Goal: Find specific page/section: Find specific page/section

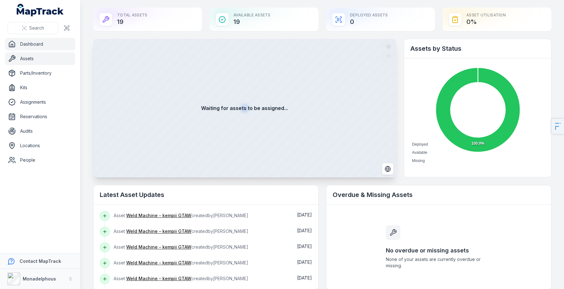
click at [39, 56] on link "Assets" at bounding box center [40, 58] width 70 height 13
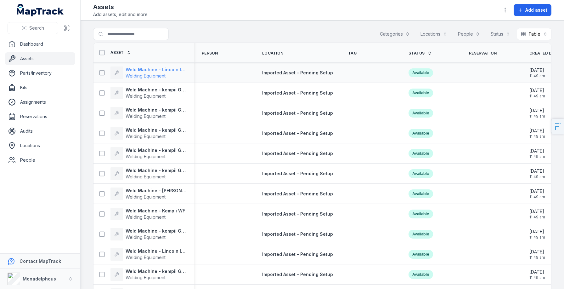
click at [145, 69] on strong "Weld Machine - Lincoln Inverter" at bounding box center [156, 69] width 61 height 6
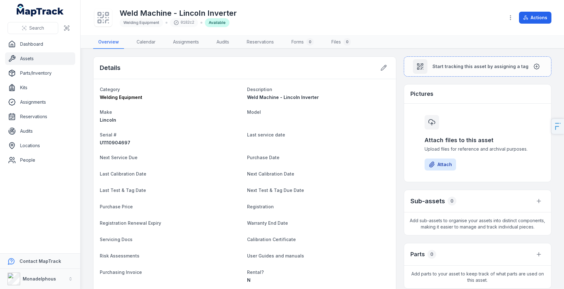
click at [312, 9] on div "Weld Machine - Lincoln Inverter Welding Equipment 0182c2 Available" at bounding box center [296, 18] width 407 height 20
